Goal: Task Accomplishment & Management: Manage account settings

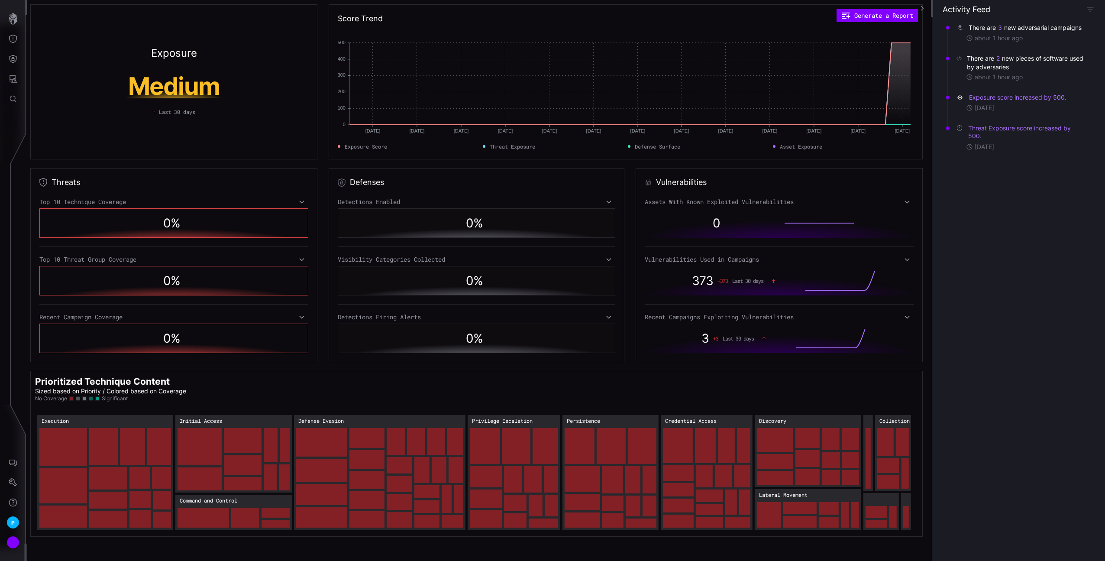
click at [993, 29] on div "There are 3 new adversarial campaigns" at bounding box center [1026, 27] width 115 height 9
click at [997, 28] on div "There are 3 new adversarial campaigns" at bounding box center [1026, 27] width 115 height 9
click at [999, 28] on button "3" at bounding box center [1000, 27] width 5 height 9
click at [18, 52] on button "Defense Surface" at bounding box center [12, 59] width 25 height 20
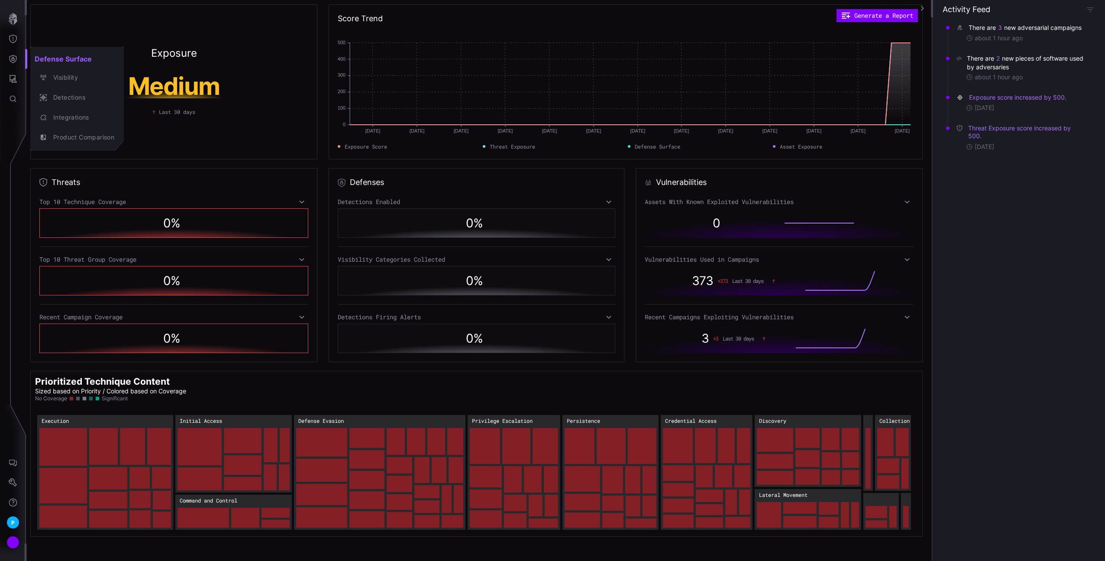
click at [16, 485] on div at bounding box center [552, 280] width 1105 height 561
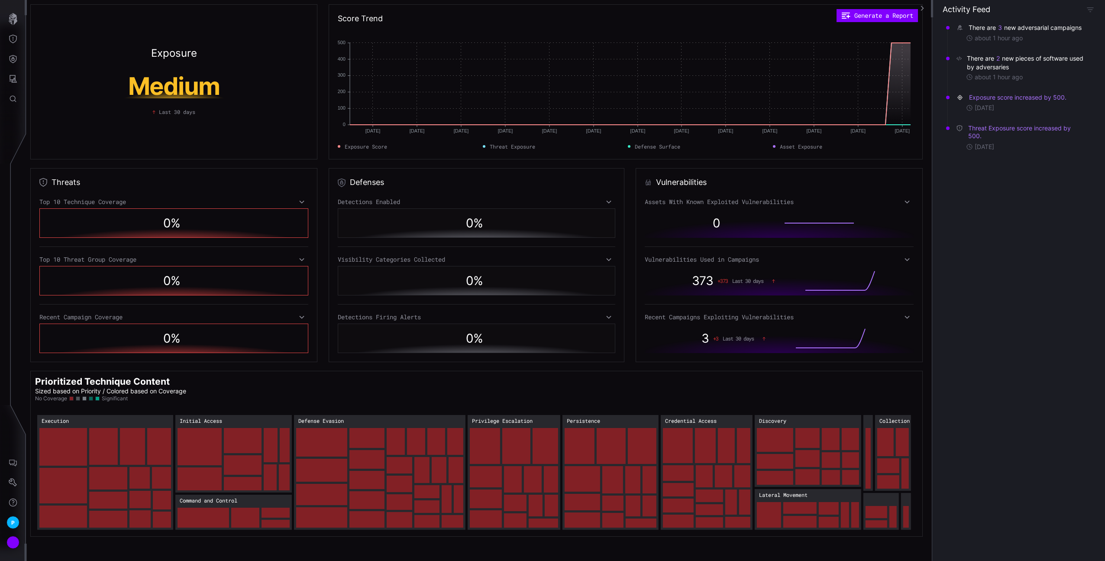
click at [13, 483] on div at bounding box center [552, 280] width 1105 height 561
click at [12, 482] on icon "Settings" at bounding box center [13, 482] width 9 height 9
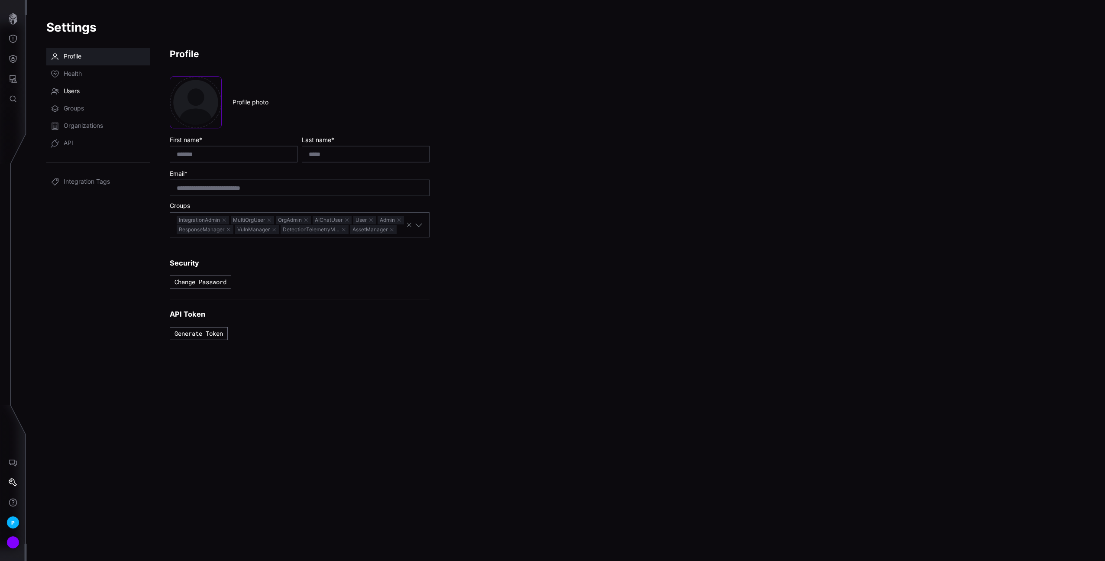
click at [80, 94] on link "Users" at bounding box center [98, 91] width 104 height 17
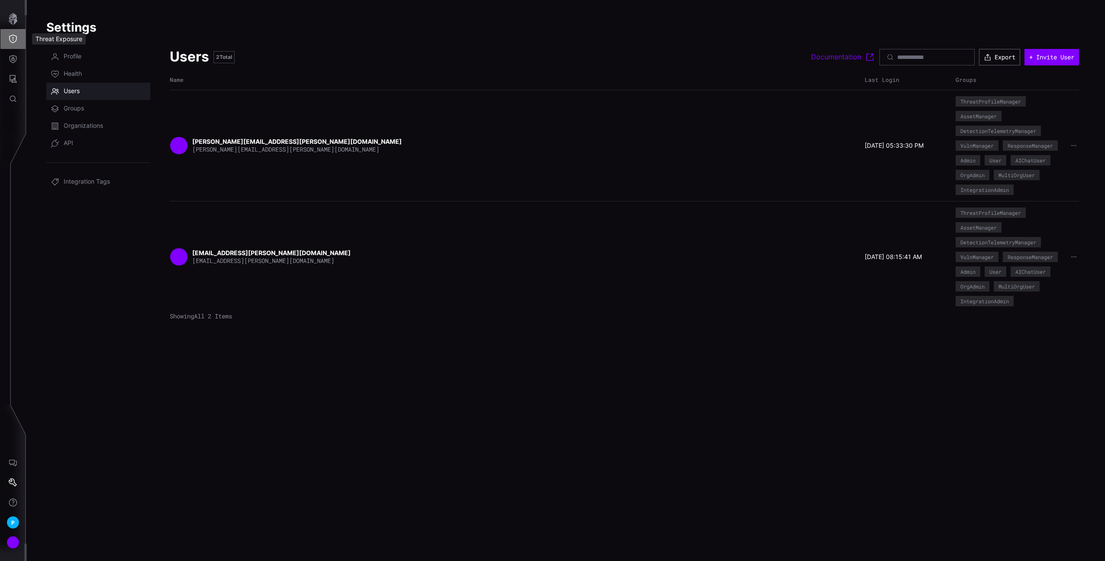
click at [13, 40] on icon "Threat Exposure" at bounding box center [13, 39] width 8 height 9
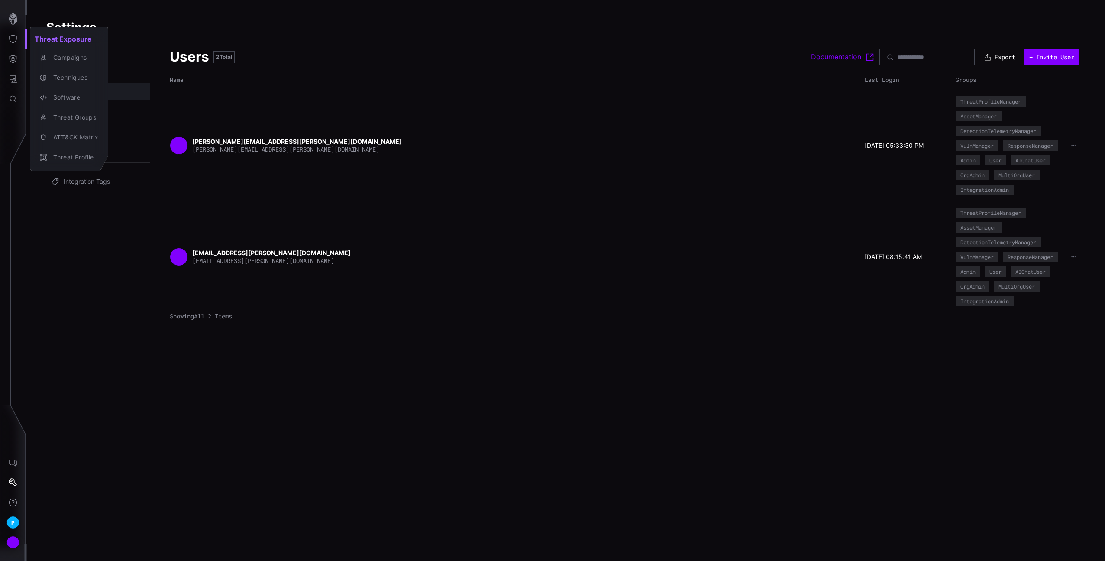
drag, startPoint x: 19, startPoint y: 69, endPoint x: 15, endPoint y: 65, distance: 5.5
click at [18, 68] on div at bounding box center [552, 280] width 1105 height 561
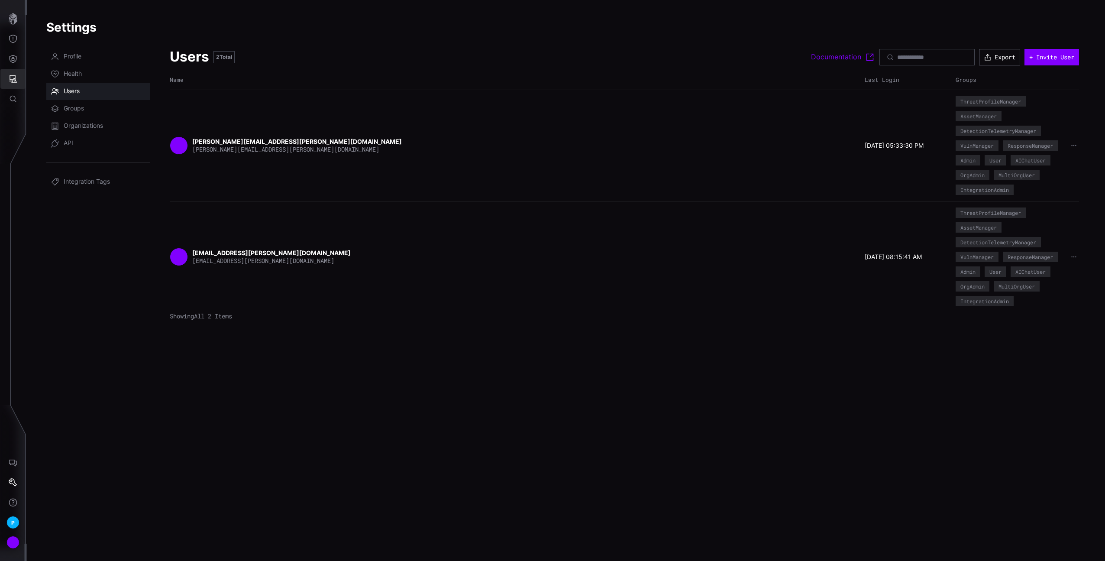
click at [18, 80] on button "Attack Surface" at bounding box center [12, 79] width 25 height 20
drag, startPoint x: 26, startPoint y: 548, endPoint x: 16, endPoint y: 543, distance: 11.0
click at [26, 548] on div at bounding box center [552, 280] width 1105 height 561
click at [13, 543] on div "Attack Surface Vulnerabilities Assets Identities" at bounding box center [554, 280] width 1102 height 561
click at [13, 543] on div "Account" at bounding box center [12, 542] width 13 height 13
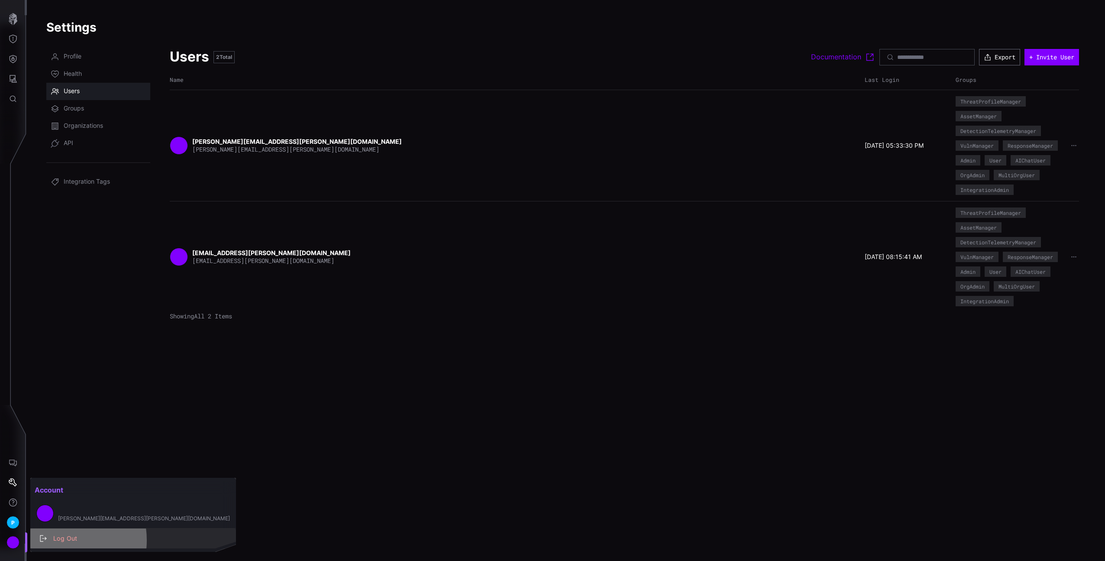
click at [56, 540] on div "Log Out" at bounding box center [138, 538] width 178 height 11
click at [102, 541] on div "Log Out" at bounding box center [138, 538] width 178 height 11
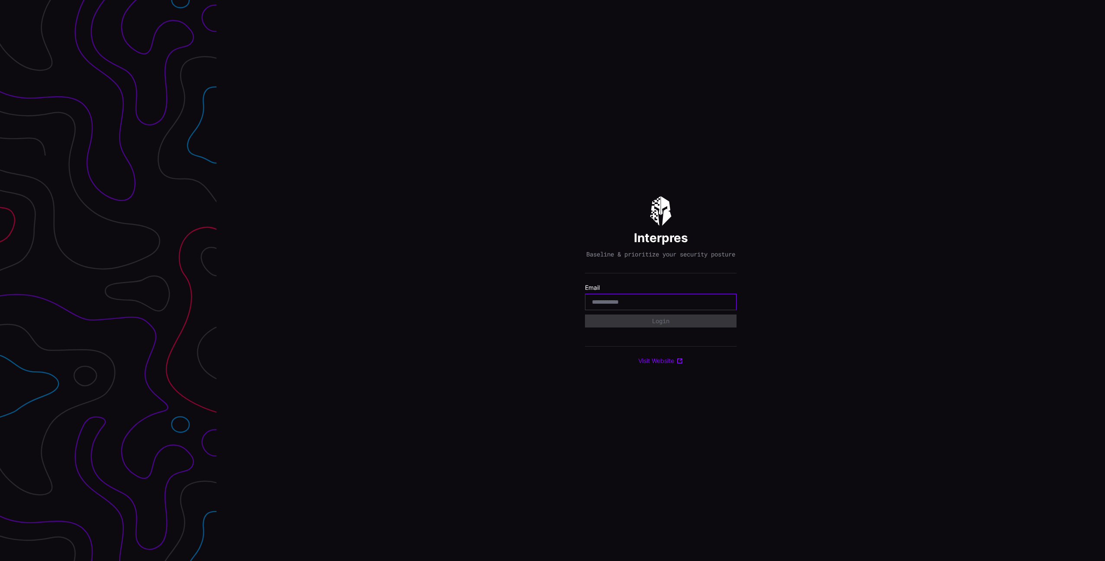
click at [608, 302] on input "email" at bounding box center [661, 302] width 138 height 8
paste input "**********"
type input "**********"
click at [821, 332] on div "**********" at bounding box center [661, 280] width 889 height 561
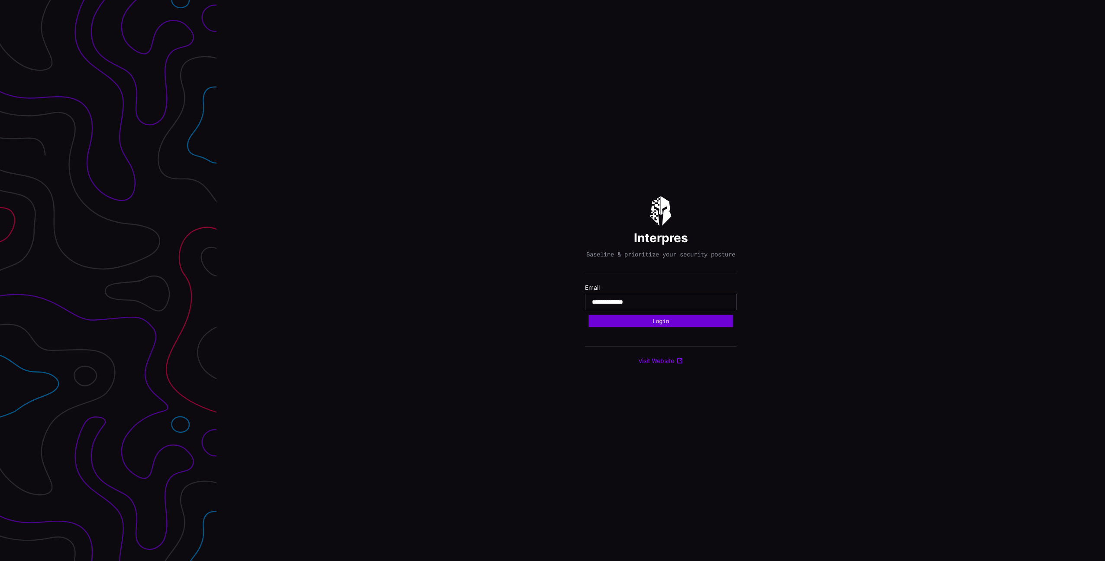
click at [686, 324] on button "Login" at bounding box center [661, 321] width 144 height 13
